Goal: Transaction & Acquisition: Purchase product/service

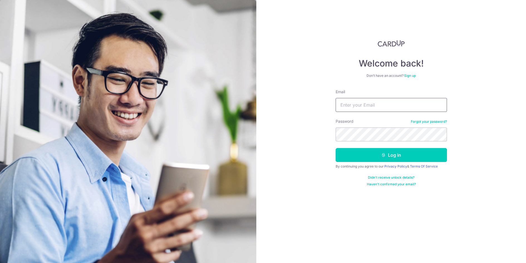
click at [397, 108] on input "Email" at bounding box center [391, 105] width 111 height 14
type input "aileenfreely@gmail.com"
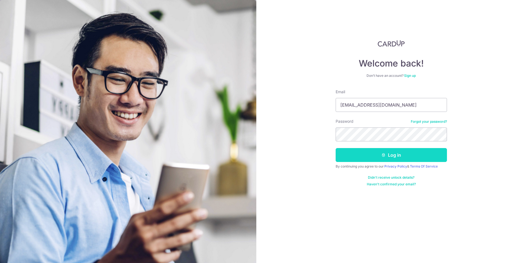
click at [378, 156] on button "Log in" at bounding box center [391, 155] width 111 height 14
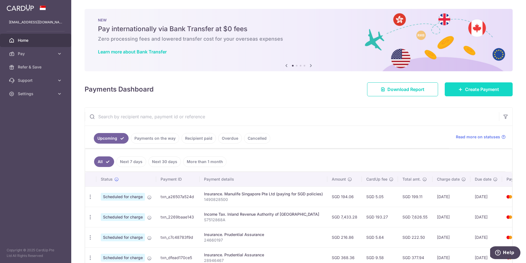
click at [465, 88] on link "Create Payment" at bounding box center [479, 89] width 68 height 14
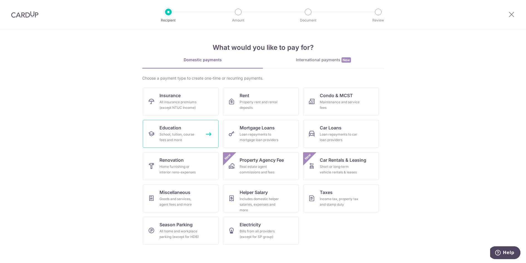
click at [185, 136] on div "School, tuition, course fees and more" at bounding box center [180, 137] width 40 height 11
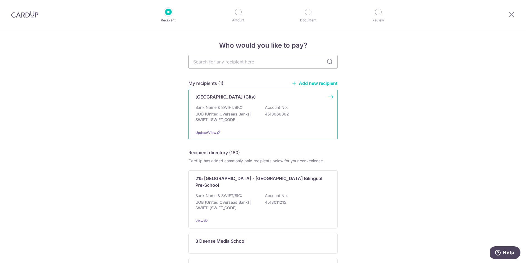
click at [214, 112] on p "UOB (United Overseas Bank) | SWIFT: [SWIFT_CODE]" at bounding box center [227, 116] width 62 height 11
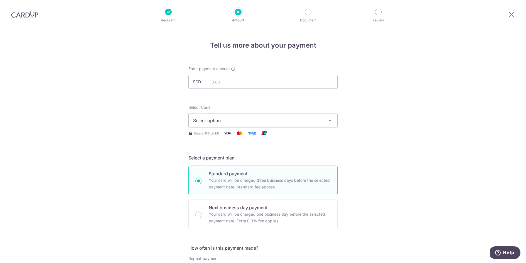
click at [215, 121] on span "Select option" at bounding box center [258, 120] width 130 height 7
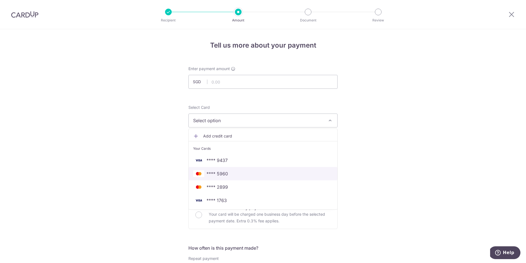
click at [224, 172] on span "**** 5960" at bounding box center [217, 173] width 21 height 7
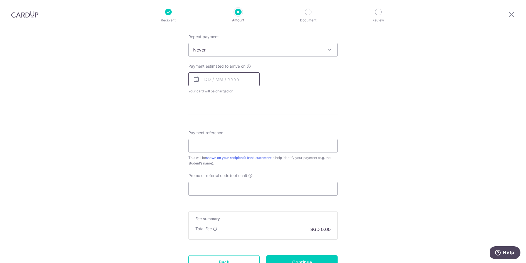
scroll to position [224, 0]
click at [227, 192] on input "Promo or referral code (optional)" at bounding box center [263, 187] width 149 height 14
paste input "OFF225"
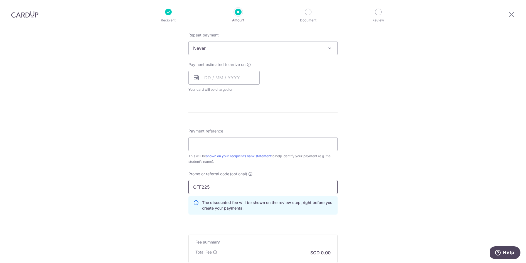
type input "OFF225"
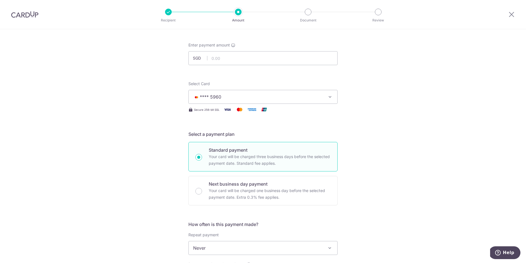
scroll to position [0, 0]
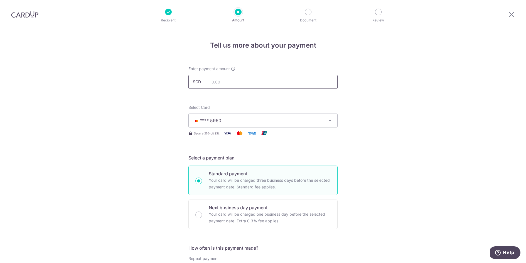
click at [225, 82] on input "text" at bounding box center [263, 82] width 149 height 14
type input "5,515.90"
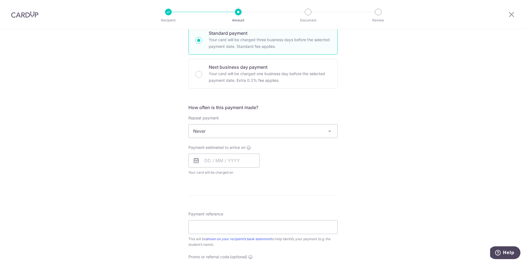
scroll to position [143, 0]
click at [207, 160] on input "text" at bounding box center [224, 159] width 71 height 14
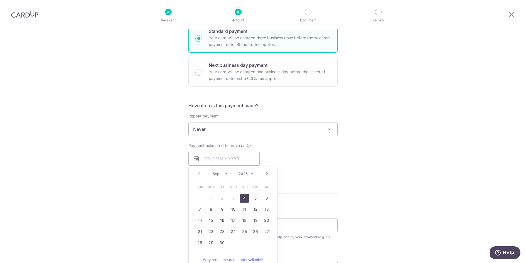
click at [245, 198] on link "4" at bounding box center [244, 198] width 9 height 9
type input "04/09/2025"
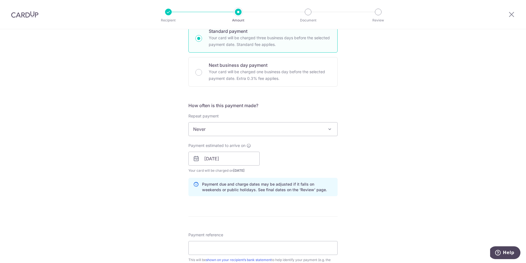
click at [156, 197] on div "Tell us more about your payment Enter payment amount SGD 5,515.90 5515.90 Selec…" at bounding box center [263, 163] width 526 height 552
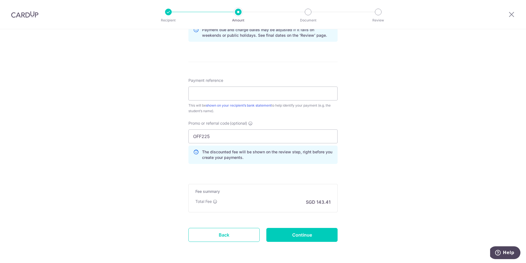
scroll to position [316, 0]
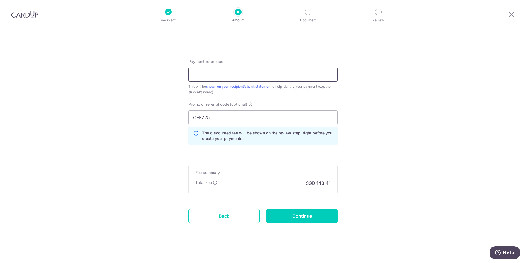
click at [215, 71] on input "Payment reference" at bounding box center [263, 75] width 149 height 14
paste input "Alison Jaydina Tang / S25-009664"
type input "Alison Jaydina Tang / S25-009664"
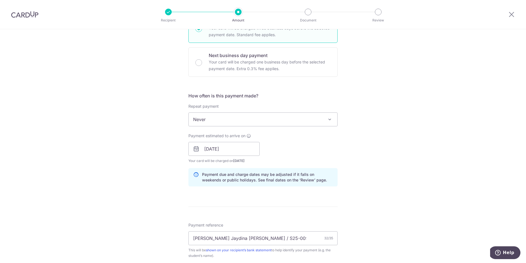
scroll to position [0, 0]
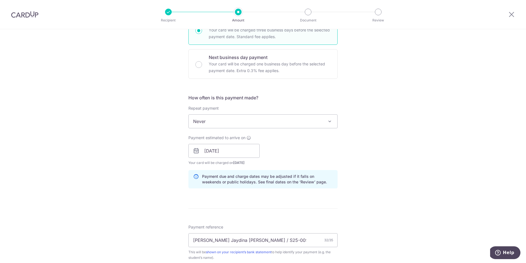
scroll to position [316, 0]
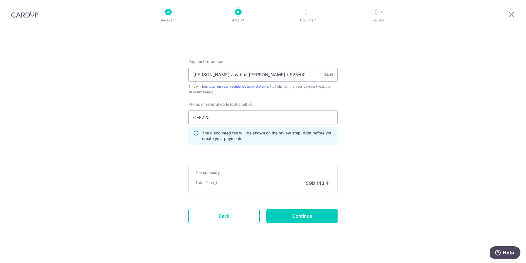
click at [222, 214] on link "Back" at bounding box center [224, 216] width 71 height 14
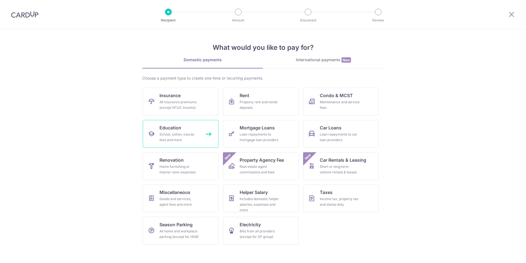
click at [171, 135] on div "School, tuition, course fees and more" at bounding box center [180, 137] width 40 height 11
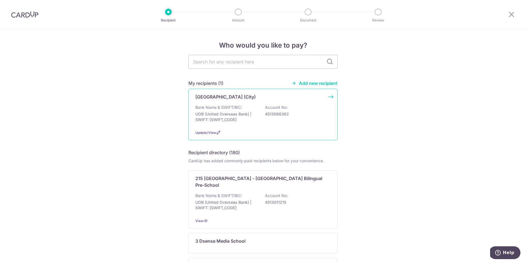
click at [240, 109] on p "Bank Name & SWIFT/BIC:" at bounding box center [219, 108] width 47 height 6
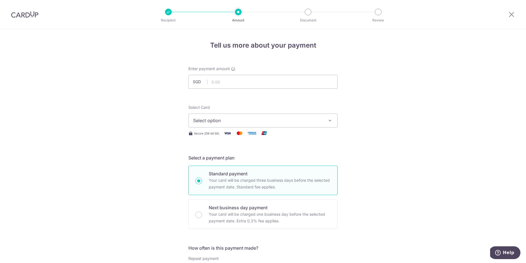
click at [231, 121] on span "Select option" at bounding box center [258, 120] width 130 height 7
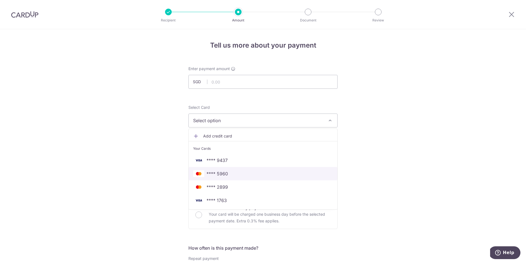
click at [227, 173] on span "**** 5960" at bounding box center [217, 173] width 21 height 7
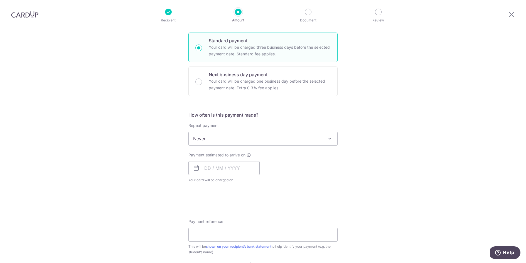
scroll to position [134, 0]
click at [216, 168] on input "text" at bounding box center [224, 168] width 71 height 14
click at [243, 204] on link "4" at bounding box center [244, 207] width 9 height 9
type input "[DATE]"
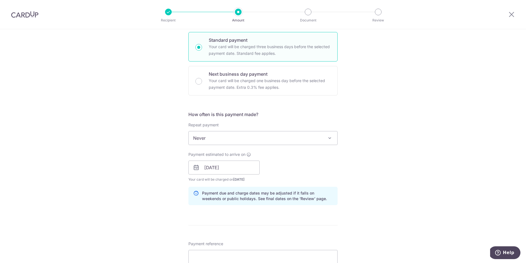
click at [163, 196] on div "Tell us more about your payment Enter payment amount SGD Select Card **** 5960 …" at bounding box center [263, 159] width 526 height 527
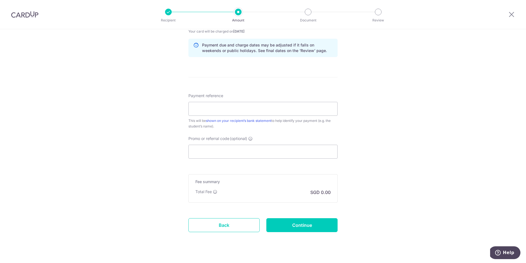
scroll to position [291, 0]
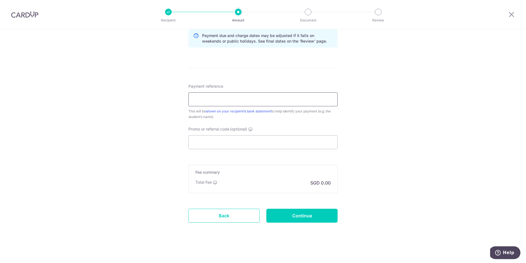
click at [215, 98] on input "Payment reference" at bounding box center [263, 99] width 149 height 14
paste input "Alison Jaydina Tang / S25-009664"
type input "Alison Jaydina Tang / S25-009664"
click at [218, 141] on input "Promo or referral code (optional)" at bounding box center [263, 142] width 149 height 14
paste input "OFF225"
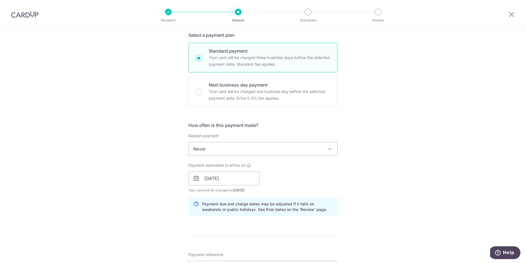
scroll to position [0, 0]
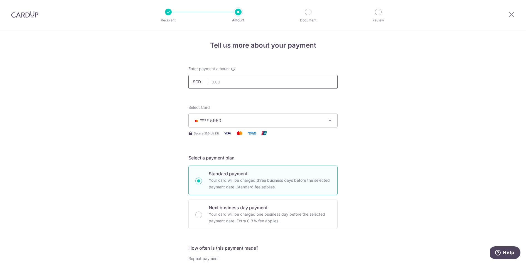
type input "OFF225"
click at [231, 84] on input "text" at bounding box center [263, 82] width 149 height 14
type input "5,515.90"
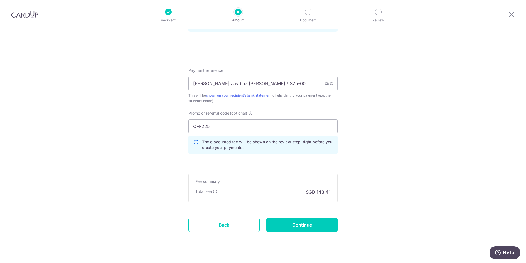
scroll to position [316, 0]
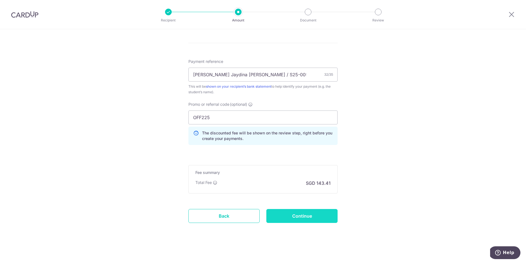
click at [276, 216] on input "Continue" at bounding box center [302, 216] width 71 height 14
type input "Create Schedule"
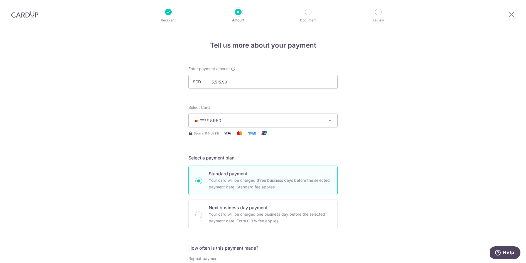
scroll to position [324, 0]
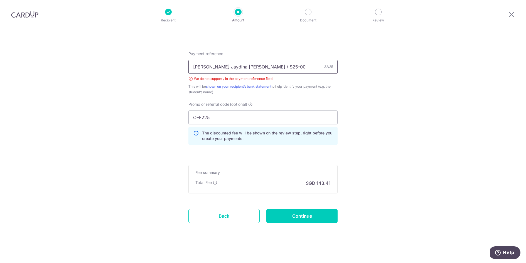
click at [250, 64] on input "Alison Jaydina Tang / S25-009664" at bounding box center [263, 67] width 149 height 14
type input "[PERSON_NAME] Jaydina [PERSON_NAME] S25-009664"
click at [289, 216] on input "Continue" at bounding box center [302, 216] width 71 height 14
type input "Create Schedule"
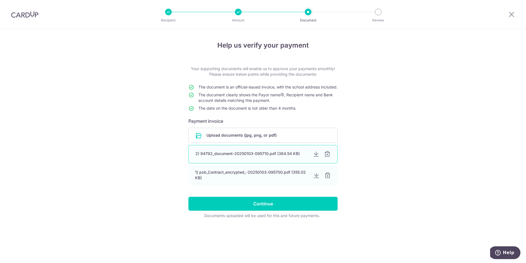
click at [330, 158] on div at bounding box center [327, 154] width 7 height 7
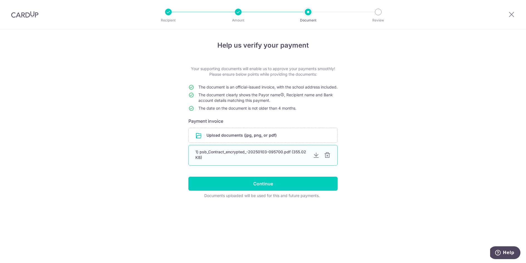
click at [330, 159] on div at bounding box center [327, 155] width 7 height 7
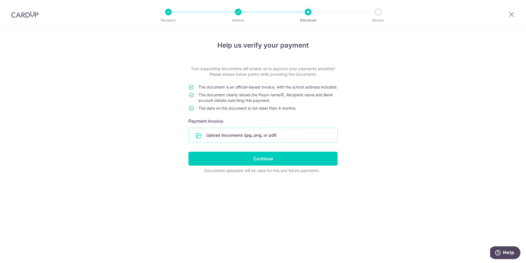
click at [276, 140] on input "file" at bounding box center [263, 135] width 149 height 14
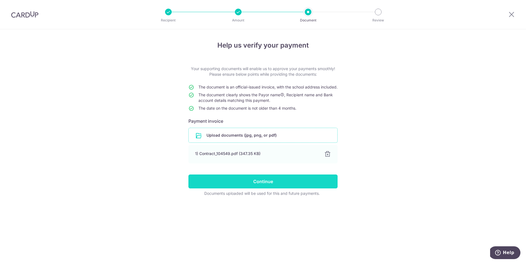
click at [257, 189] on input "Continue" at bounding box center [263, 182] width 149 height 14
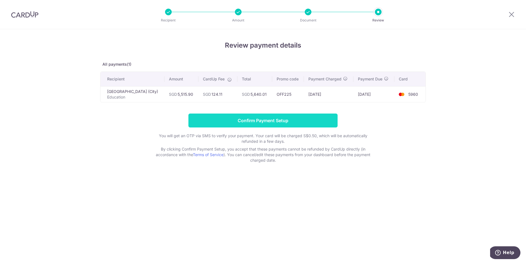
click at [312, 122] on input "Confirm Payment Setup" at bounding box center [263, 121] width 149 height 14
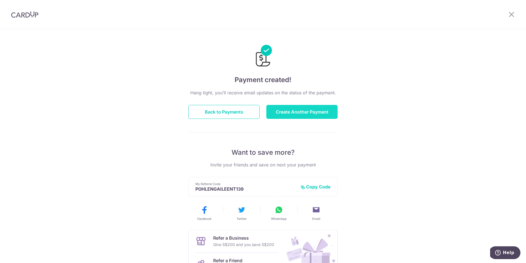
click at [282, 112] on button "Create Another Payment" at bounding box center [302, 112] width 71 height 14
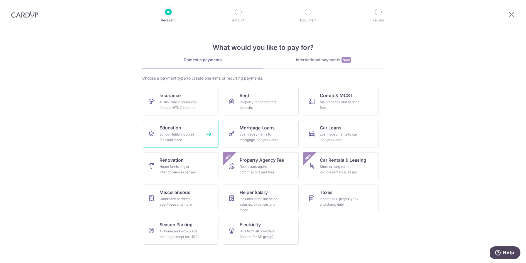
click at [182, 131] on link "Education School, tuition, course fees and more" at bounding box center [181, 134] width 76 height 28
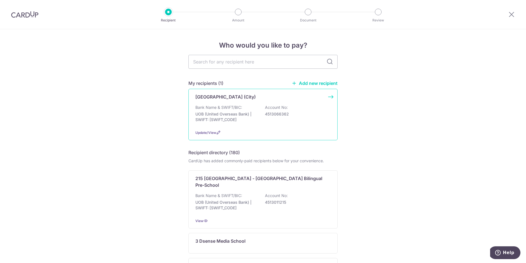
click at [216, 116] on p "UOB (United Overseas Bank) | SWIFT: [SWIFT_CODE]" at bounding box center [227, 116] width 62 height 11
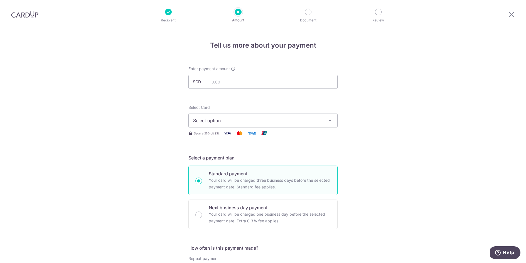
click at [216, 116] on button "Select option" at bounding box center [263, 121] width 149 height 14
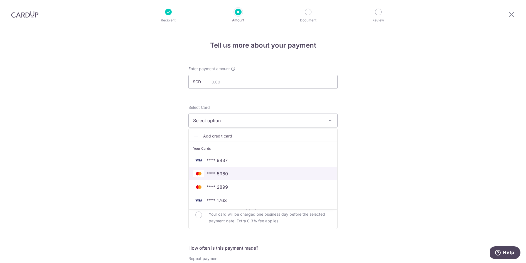
click at [220, 172] on span "**** 5960" at bounding box center [217, 173] width 21 height 7
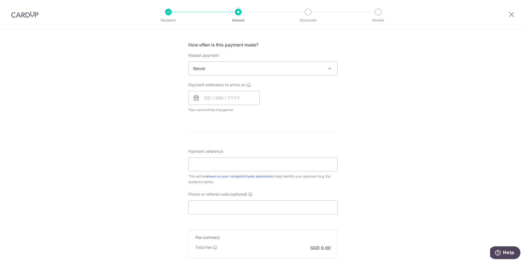
scroll to position [205, 0]
click at [206, 209] on input "Promo or referral code (optional)" at bounding box center [263, 206] width 149 height 14
paste input "OFF225"
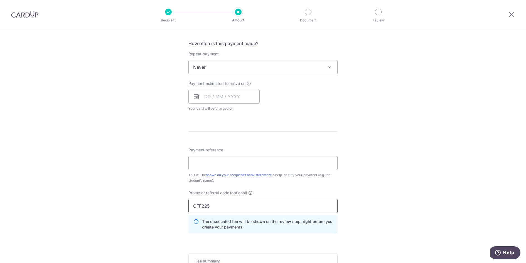
type input "OFF225"
click at [222, 166] on input "Payment reference" at bounding box center [263, 163] width 149 height 14
paste input "Alison Jaydina Tang / S25-009664"
click at [222, 166] on input "Alison Jaydina Tang / S25-009664" at bounding box center [263, 163] width 149 height 14
type input "[PERSON_NAME] Jaydina [PERSON_NAME] S25-009664"
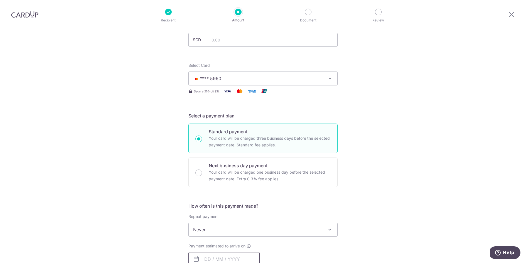
scroll to position [0, 0]
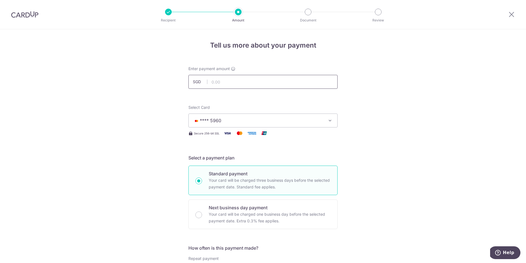
click at [220, 85] on input "text" at bounding box center [263, 82] width 149 height 14
type input "3,987.77"
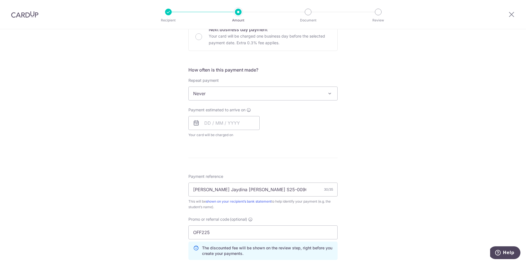
scroll to position [188, 0]
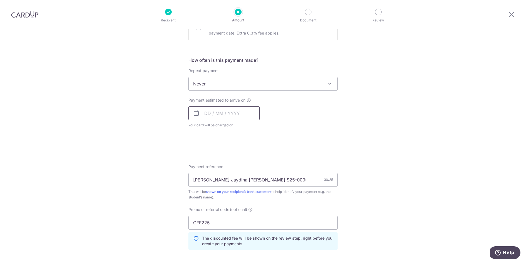
click at [208, 114] on input "text" at bounding box center [224, 113] width 71 height 14
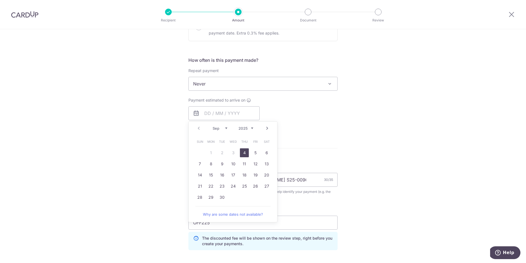
click at [269, 127] on link "Next" at bounding box center [267, 128] width 7 height 7
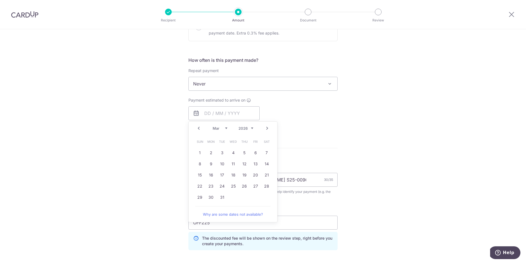
click at [269, 127] on link "Next" at bounding box center [267, 128] width 7 height 7
click at [199, 127] on link "Prev" at bounding box center [199, 128] width 7 height 7
click at [211, 153] on link "2" at bounding box center [211, 152] width 9 height 9
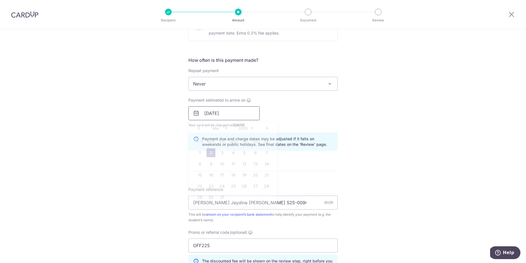
click at [214, 114] on input "02/03/2026" at bounding box center [224, 113] width 71 height 14
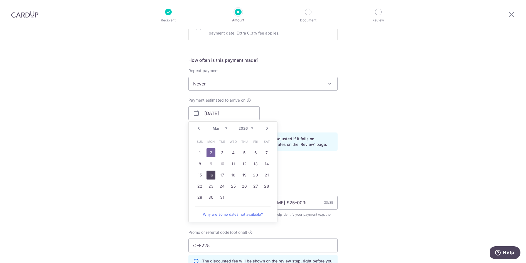
click at [210, 175] on link "16" at bounding box center [211, 175] width 9 height 9
type input "16/03/2026"
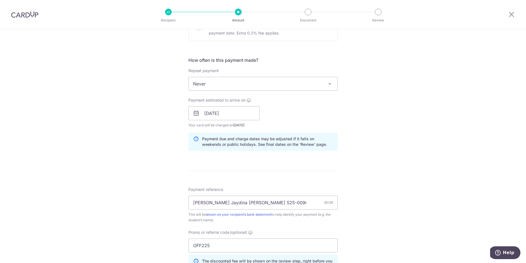
click at [162, 175] on div "Tell us more about your payment Enter payment amount SGD 3,987.77 3987.77 Selec…" at bounding box center [263, 117] width 526 height 552
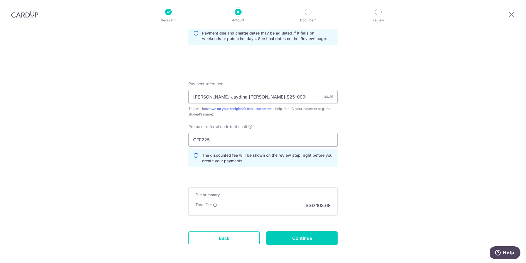
scroll to position [316, 0]
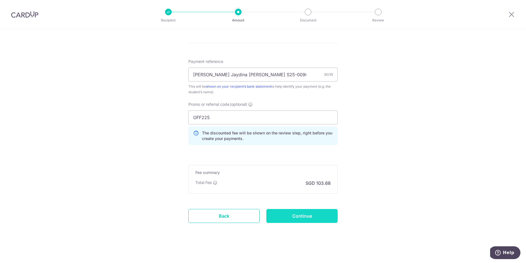
click at [294, 213] on input "Continue" at bounding box center [302, 216] width 71 height 14
type input "Create Schedule"
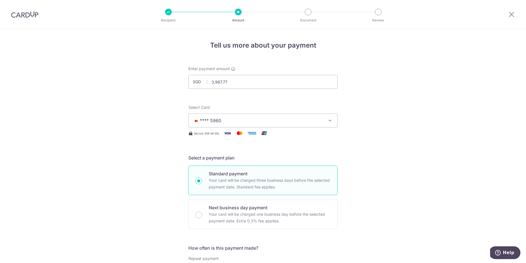
scroll to position [324, 0]
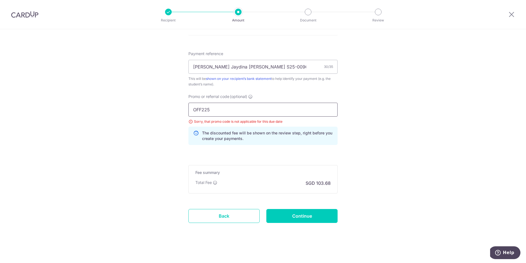
click at [240, 114] on input "OFF225" at bounding box center [263, 110] width 149 height 14
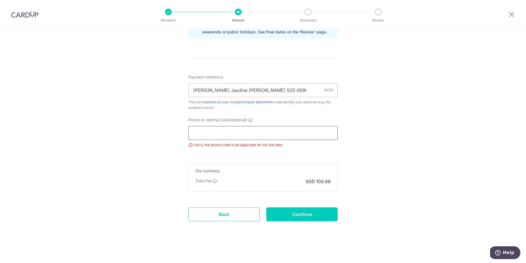
scroll to position [299, 0]
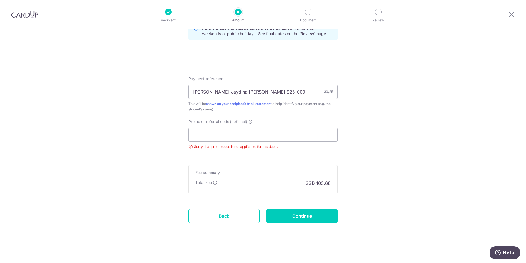
click at [313, 214] on input "Continue" at bounding box center [302, 216] width 71 height 14
type input "Update Schedule"
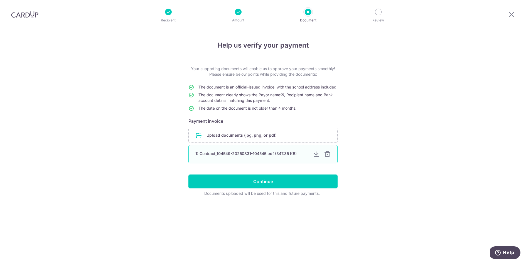
click at [328, 158] on div at bounding box center [327, 154] width 7 height 7
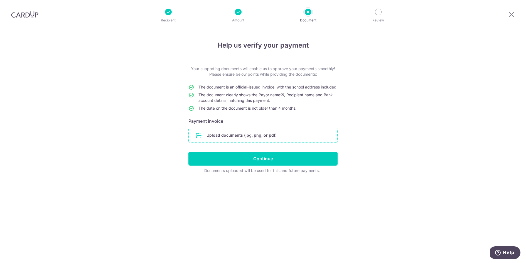
click at [314, 141] on input "file" at bounding box center [263, 135] width 149 height 14
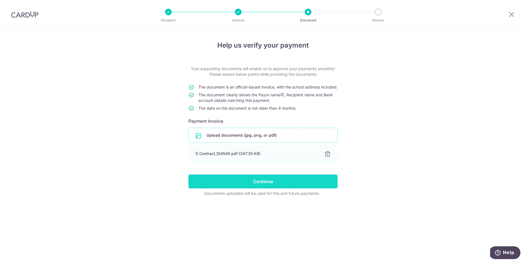
click at [256, 188] on input "Continue" at bounding box center [263, 182] width 149 height 14
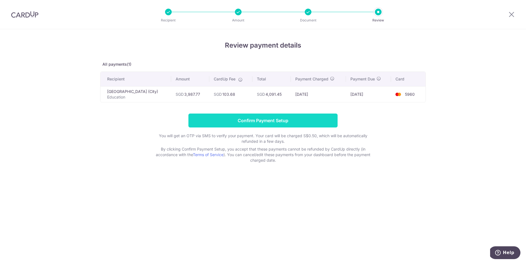
click at [241, 121] on input "Confirm Payment Setup" at bounding box center [263, 121] width 149 height 14
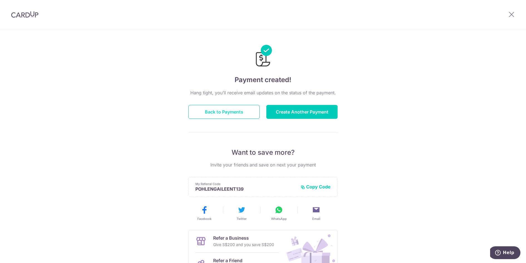
click at [236, 113] on button "Back to Payments" at bounding box center [224, 112] width 71 height 14
